Goal: Task Accomplishment & Management: Use online tool/utility

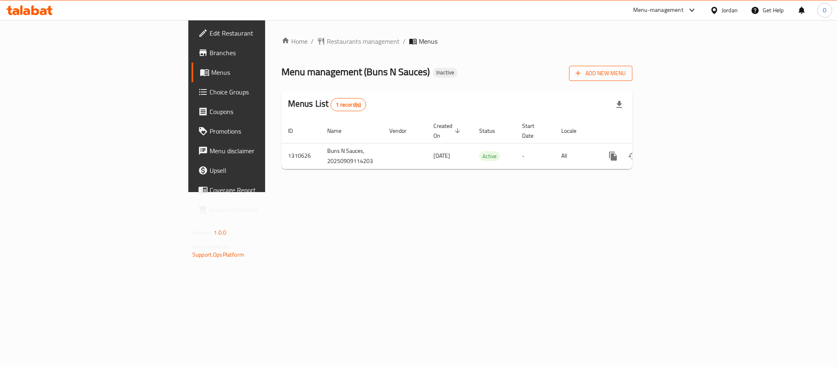
click at [626, 74] on span "Add New Menu" at bounding box center [601, 73] width 50 height 10
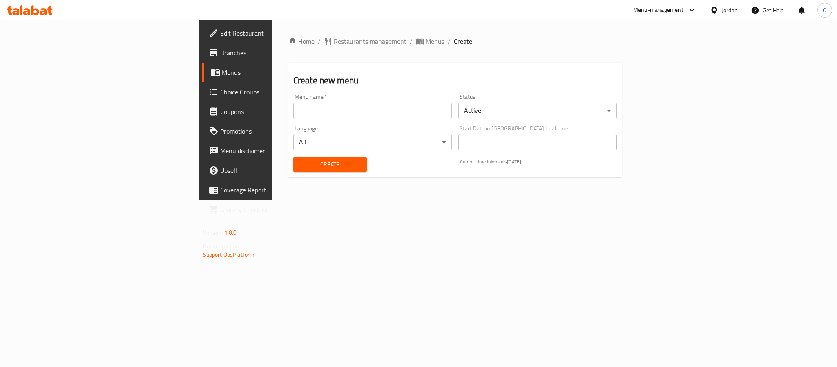
click at [372, 112] on input "text" at bounding box center [372, 111] width 159 height 16
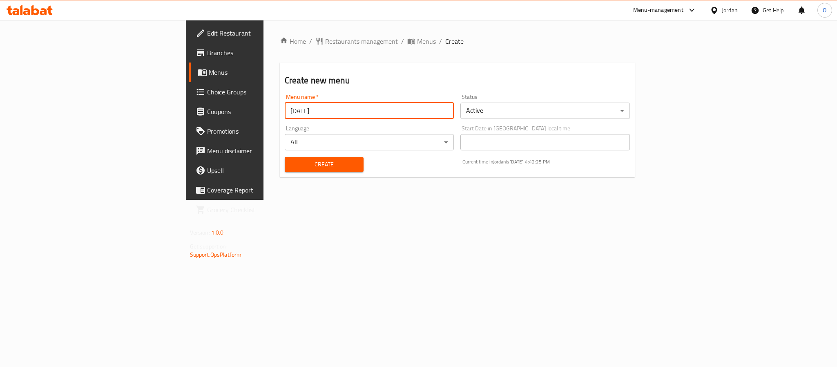
type input "[DATE]"
click at [285, 157] on button "Create" at bounding box center [324, 164] width 79 height 15
click at [417, 39] on span "Menus" at bounding box center [426, 41] width 19 height 10
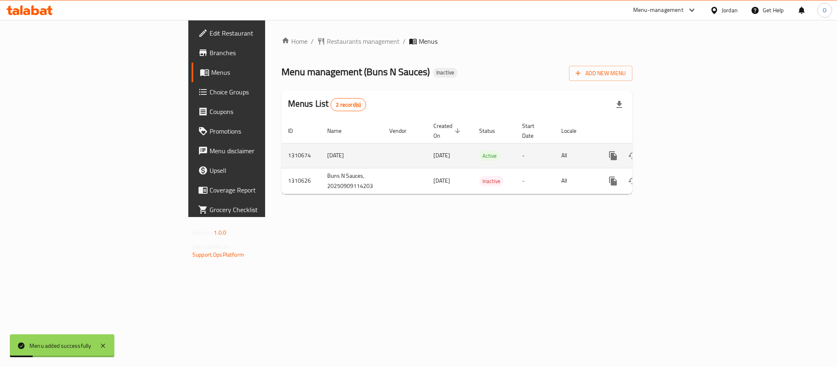
click at [677, 151] on icon "enhanced table" at bounding box center [672, 156] width 10 height 10
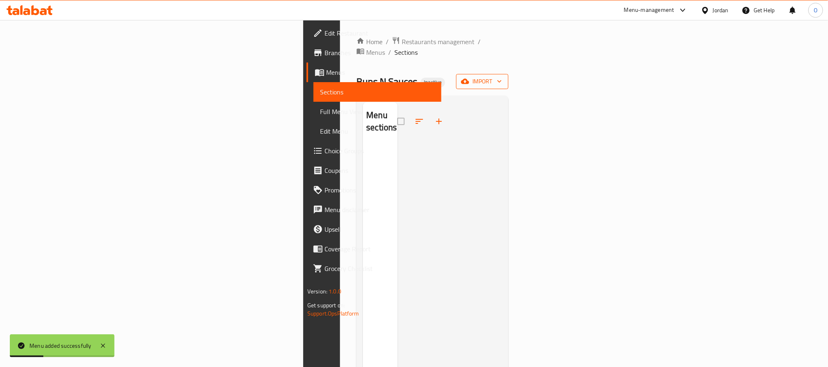
click at [469, 77] on icon "button" at bounding box center [465, 81] width 8 height 8
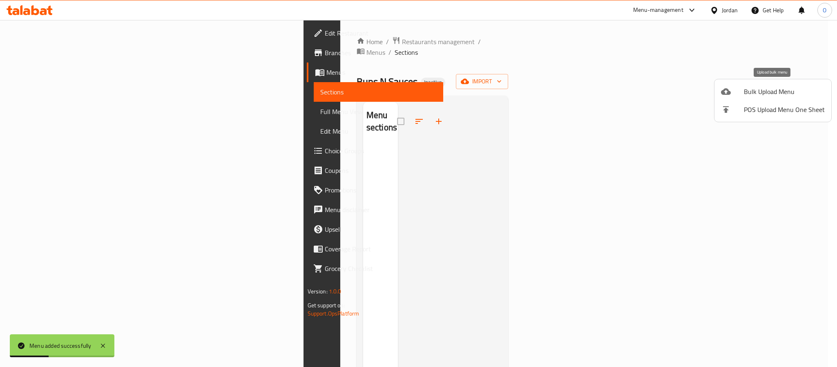
click at [731, 91] on div at bounding box center [732, 92] width 23 height 10
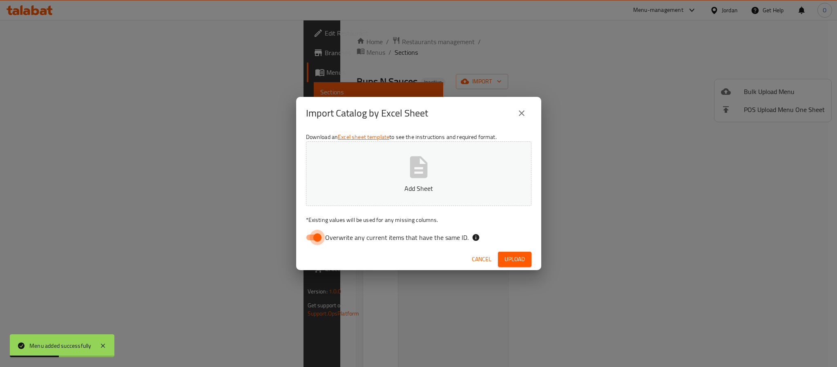
click at [316, 235] on input "Overwrite any current items that have the same ID." at bounding box center [317, 238] width 47 height 16
checkbox input "false"
click at [522, 252] on button "Upload" at bounding box center [515, 259] width 34 height 15
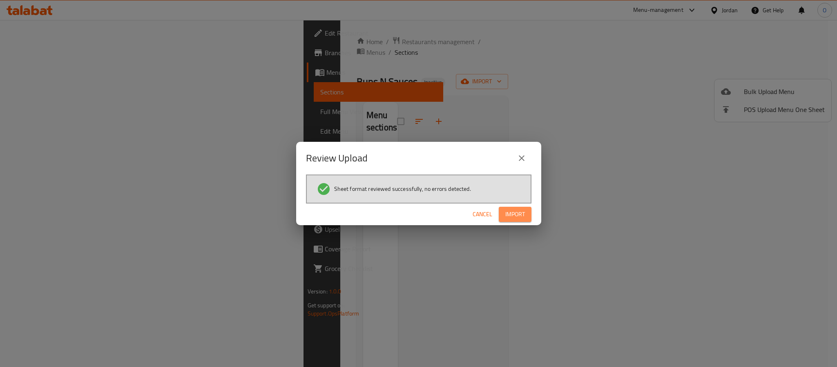
click at [531, 210] on button "Import" at bounding box center [515, 214] width 33 height 15
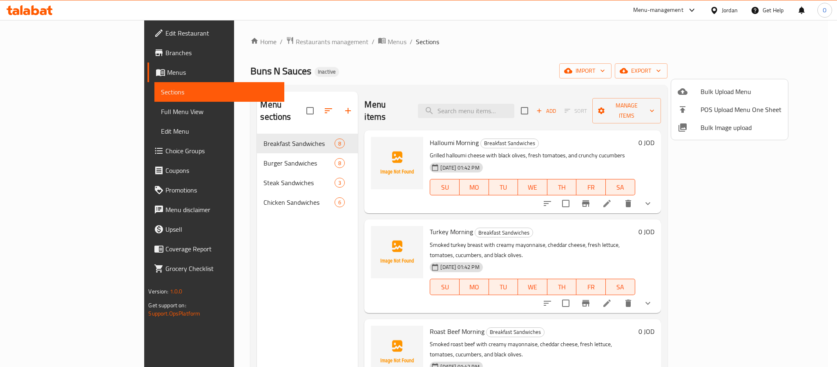
click at [76, 112] on div at bounding box center [418, 183] width 837 height 367
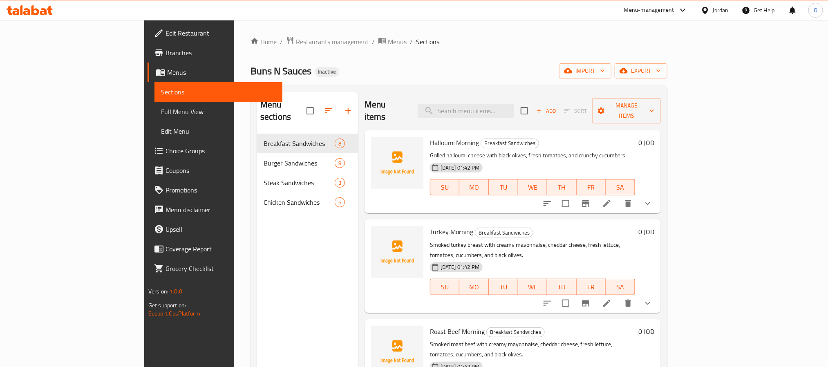
click at [161, 112] on span "Full Menu View" at bounding box center [218, 112] width 115 height 10
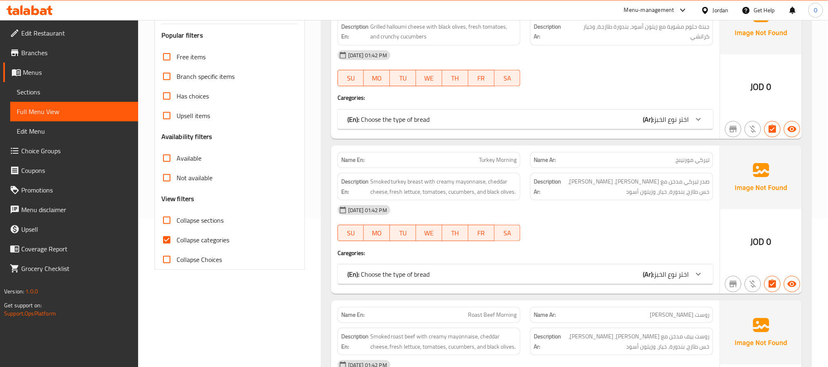
scroll to position [245, 0]
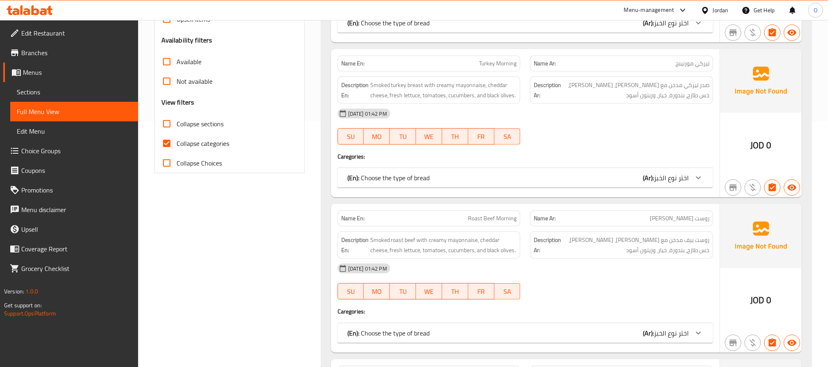
click at [202, 142] on span "Collapse categories" at bounding box center [202, 143] width 53 height 10
click at [206, 140] on span "Collapse categories" at bounding box center [202, 143] width 53 height 10
click at [176, 140] on input "Collapse categories" at bounding box center [167, 144] width 20 height 20
checkbox input "false"
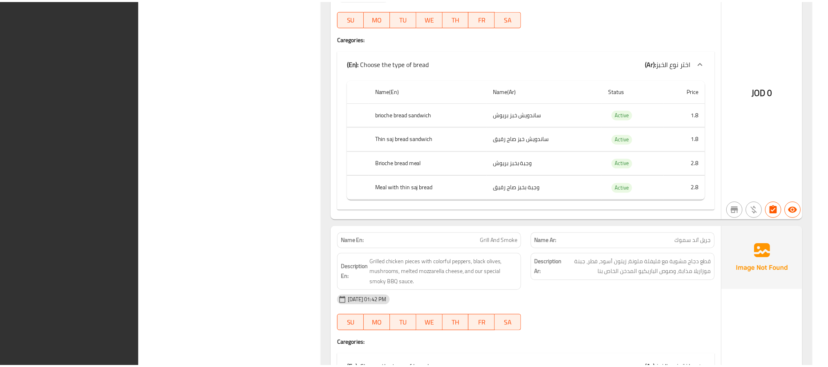
scroll to position [5913, 0]
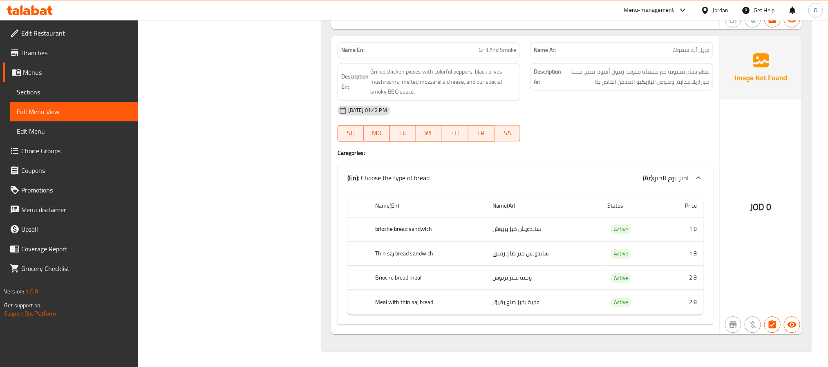
click at [722, 9] on div "Jordan" at bounding box center [721, 10] width 16 height 9
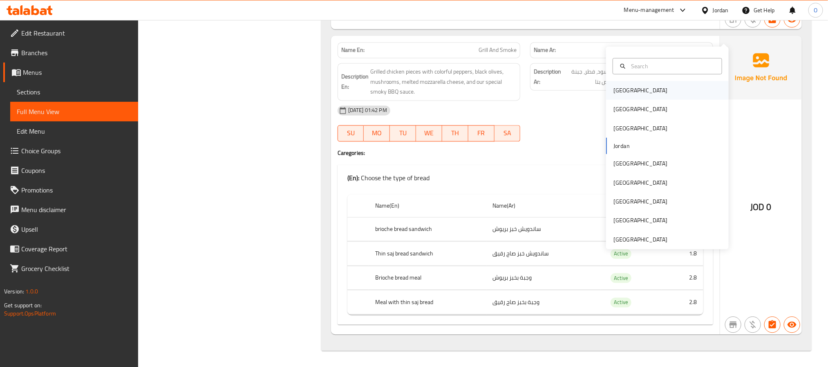
click at [631, 81] on div "[GEOGRAPHIC_DATA]" at bounding box center [667, 90] width 123 height 19
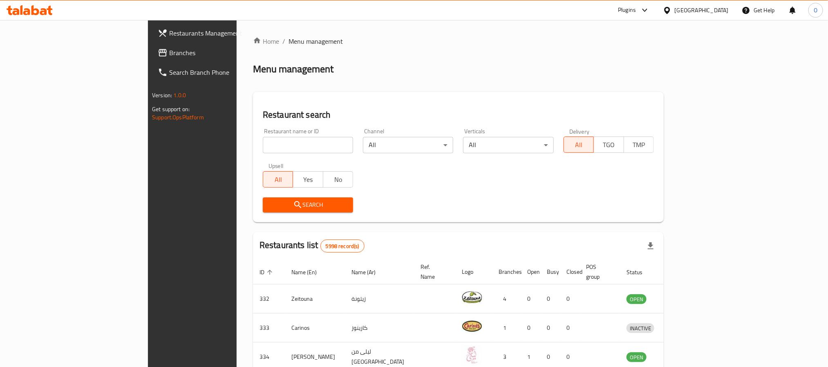
click at [151, 60] on link "Branches" at bounding box center [218, 53] width 135 height 20
